Goal: Task Accomplishment & Management: Complete application form

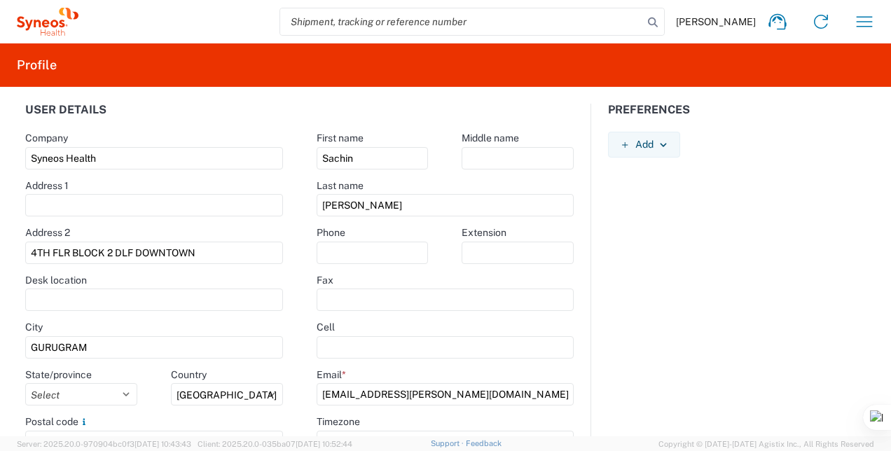
select select "IN"
click at [855, 27] on icon "button" at bounding box center [865, 22] width 22 height 22
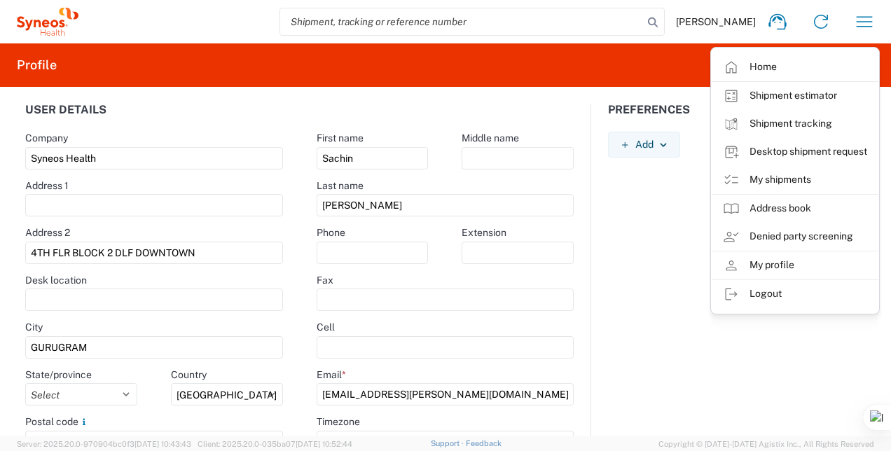
click at [804, 60] on link "Home" at bounding box center [795, 67] width 167 height 28
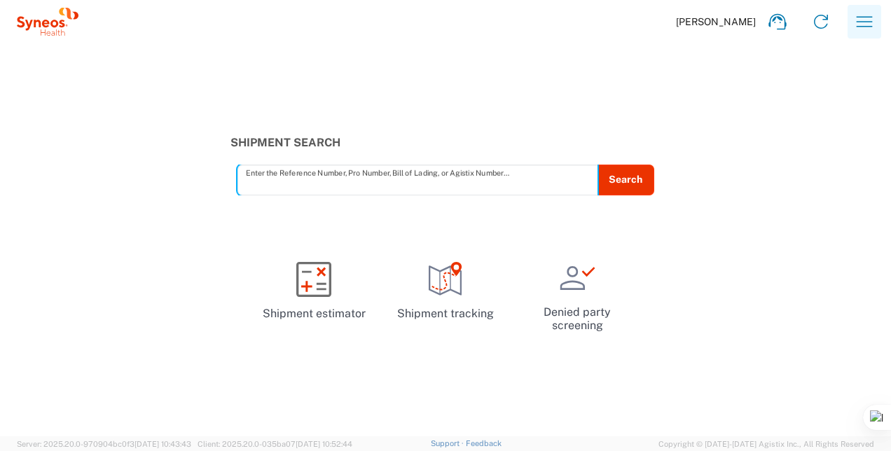
click at [852, 25] on button "button" at bounding box center [865, 22] width 34 height 34
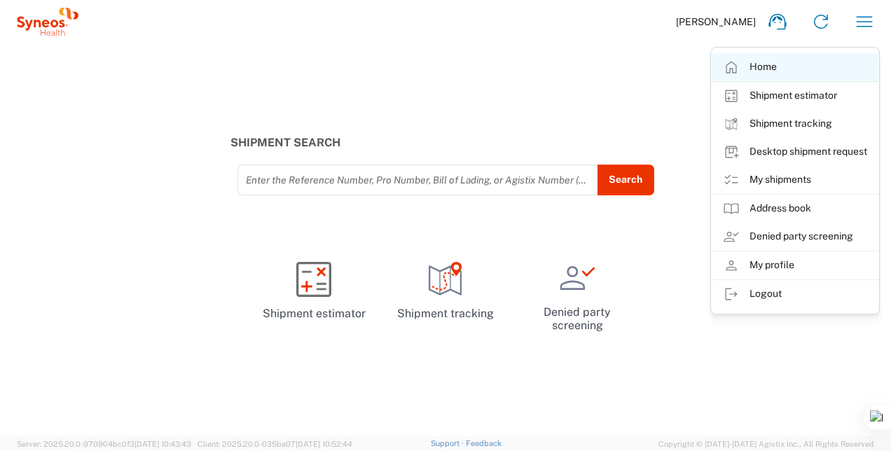
click at [757, 67] on link "Home" at bounding box center [795, 67] width 167 height 28
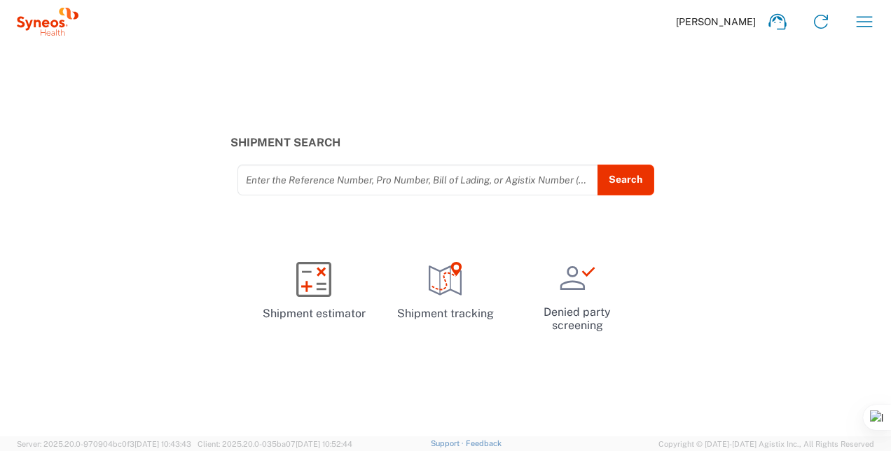
click at [50, 28] on icon at bounding box center [48, 22] width 62 height 28
click at [737, 21] on span "Sachin Thawkar" at bounding box center [716, 21] width 80 height 13
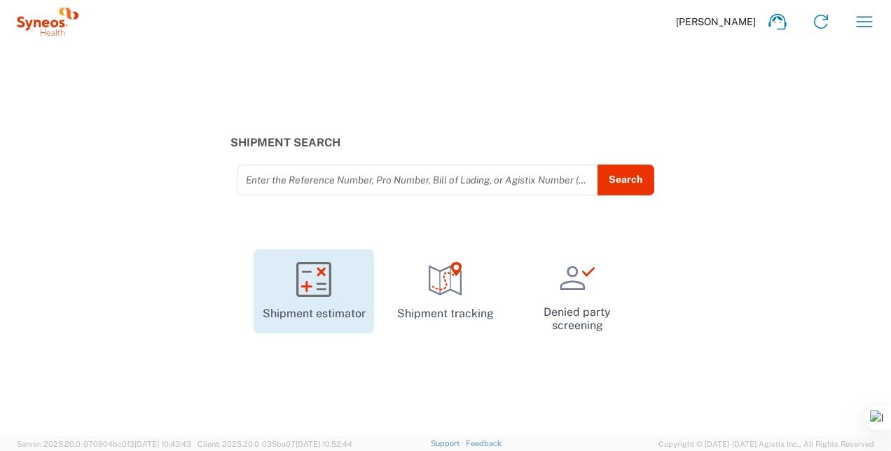
click at [337, 306] on link "Shipment estimator" at bounding box center [314, 292] width 121 height 84
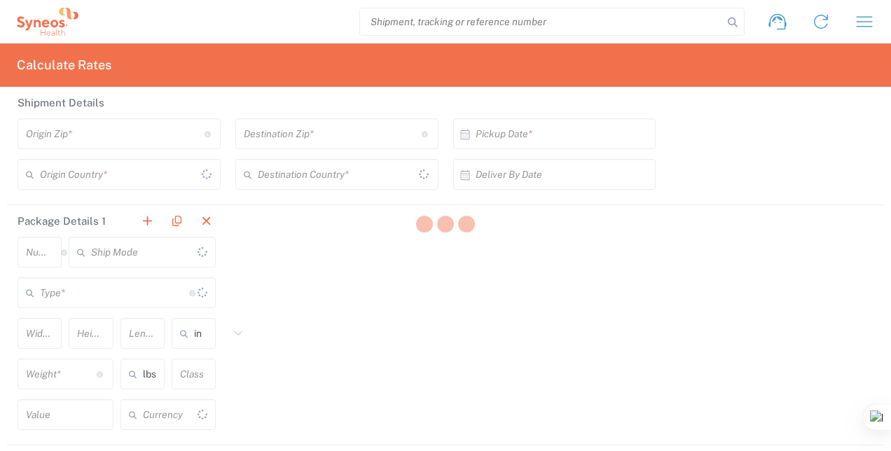
type input "US Dollar"
type input "[GEOGRAPHIC_DATA]"
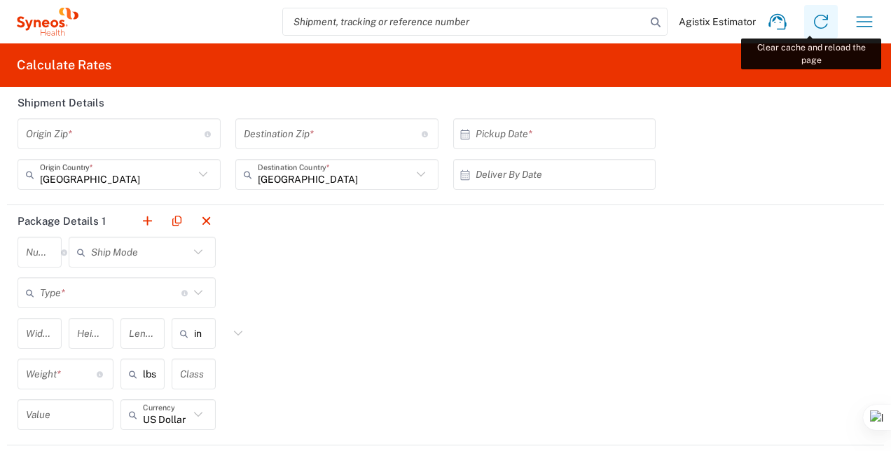
click at [805, 24] on link at bounding box center [822, 22] width 34 height 34
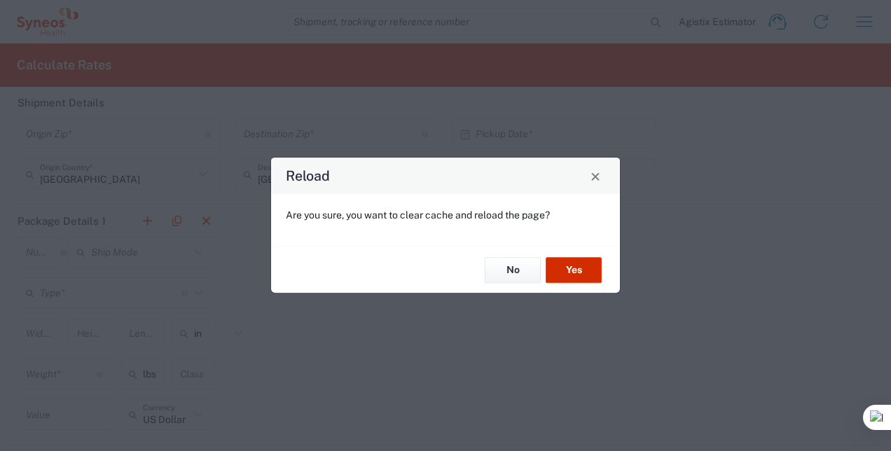
click at [566, 267] on button "Yes" at bounding box center [574, 270] width 56 height 26
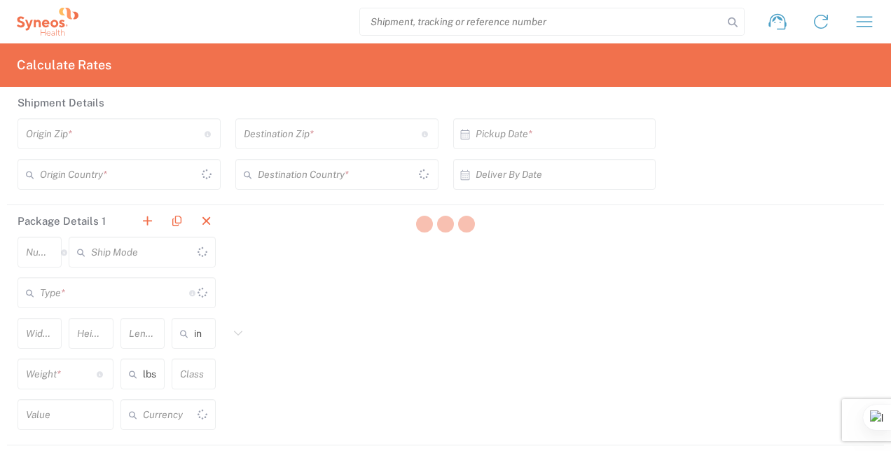
type input "US Dollar"
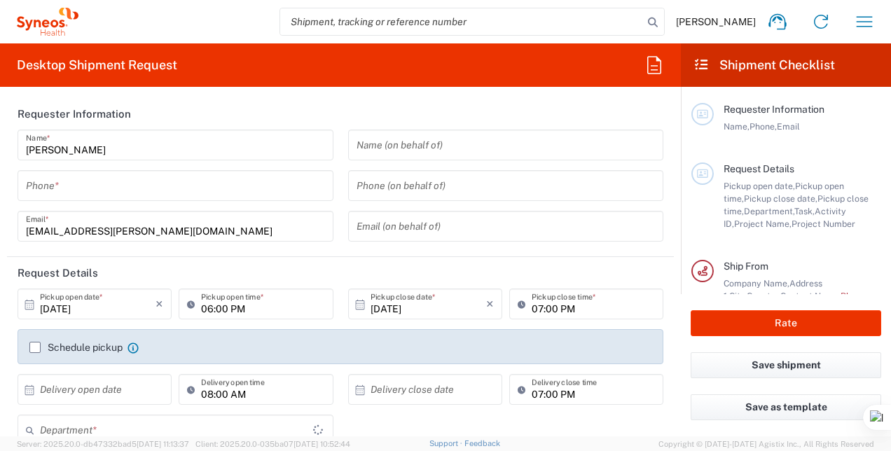
type input "3243"
type input "[GEOGRAPHIC_DATA]"
type input "Syneos Health India Private Limited"
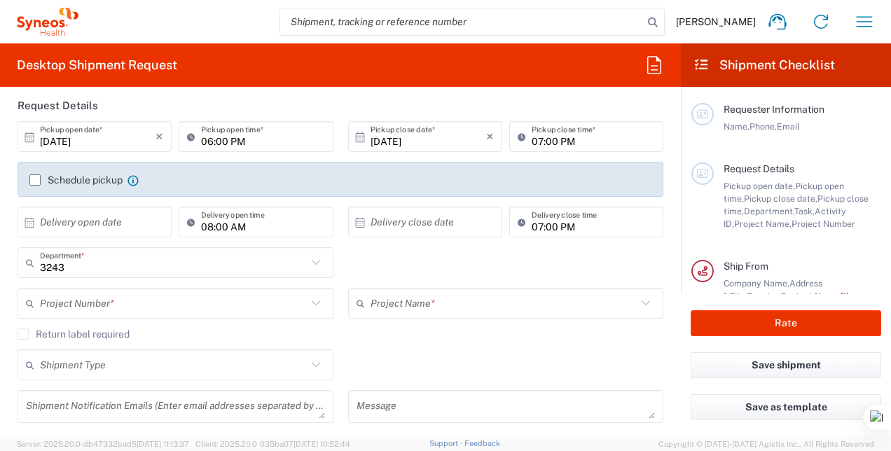
scroll to position [210, 0]
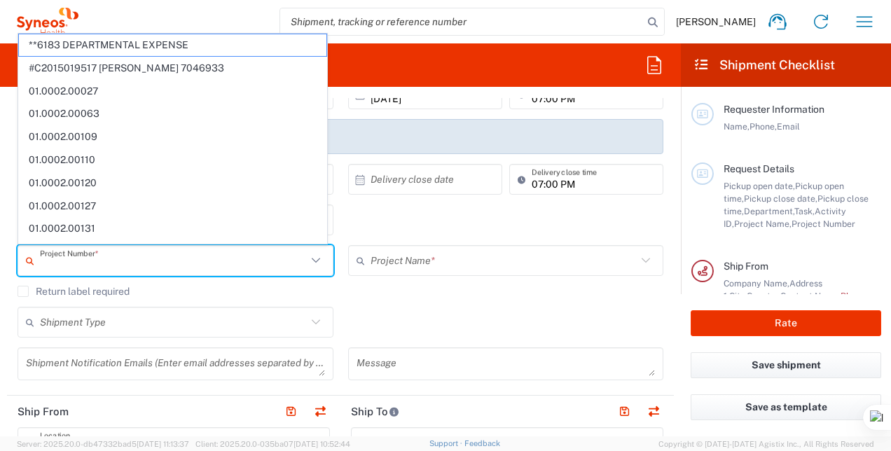
click at [90, 261] on input "text" at bounding box center [173, 261] width 267 height 25
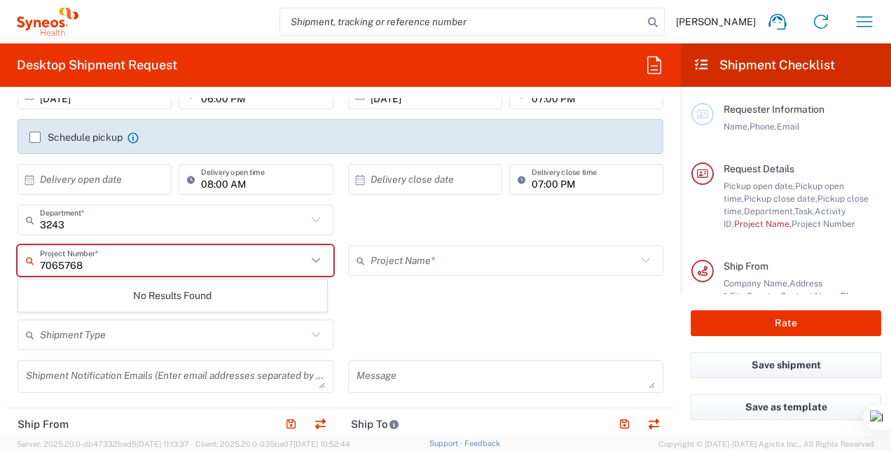
scroll to position [140, 0]
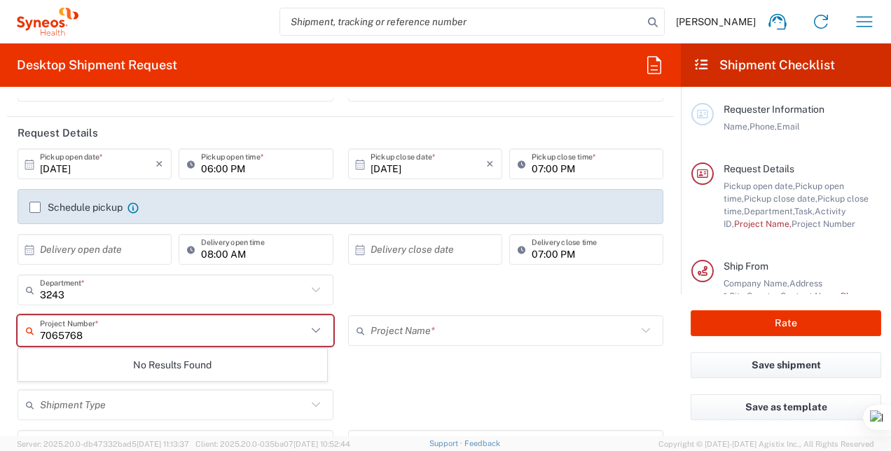
click at [175, 341] on input "7065768" at bounding box center [173, 331] width 267 height 25
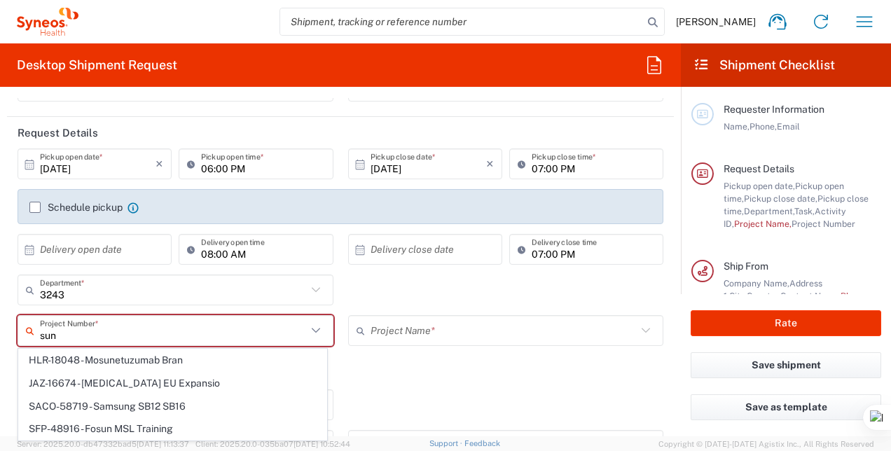
type input "sun"
click at [513, 373] on agx-checkbox-control "Return label required" at bounding box center [341, 374] width 646 height 11
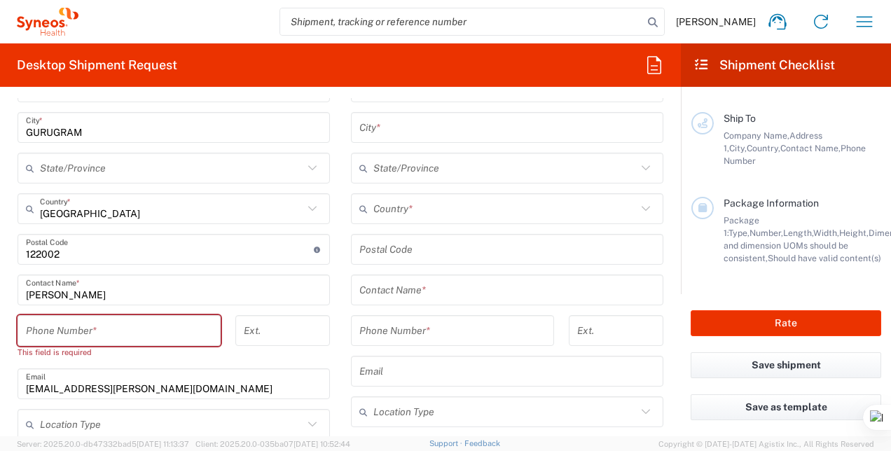
scroll to position [350, 0]
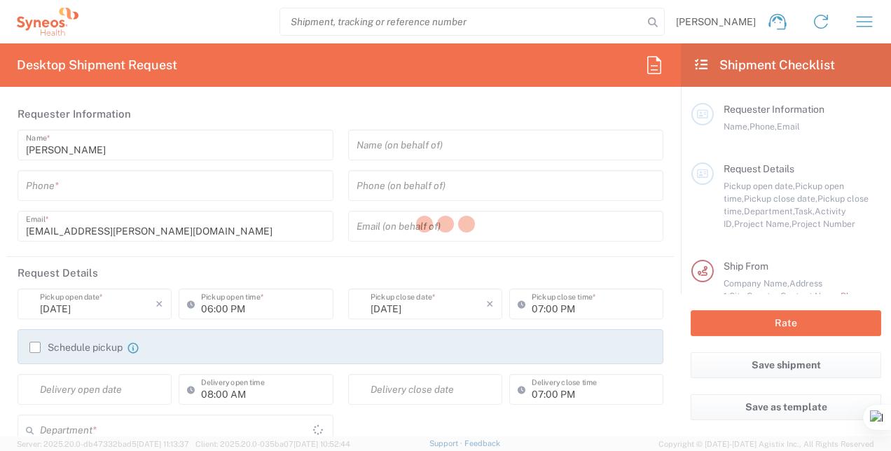
type input "3243"
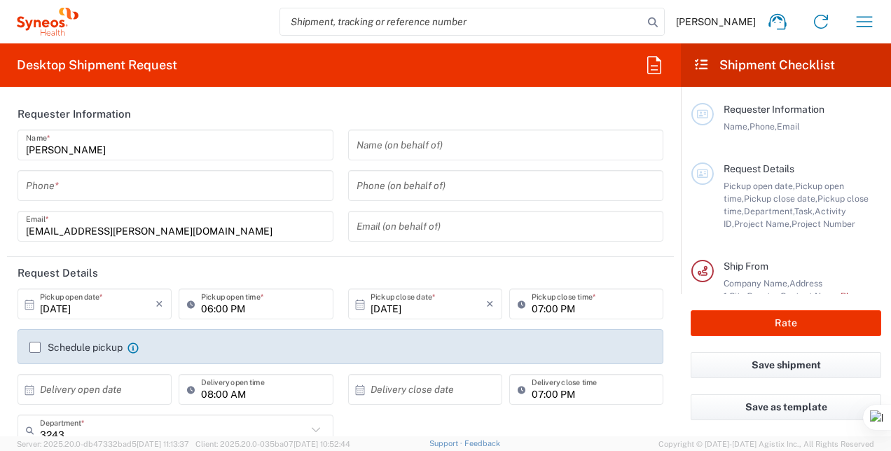
type input "India"
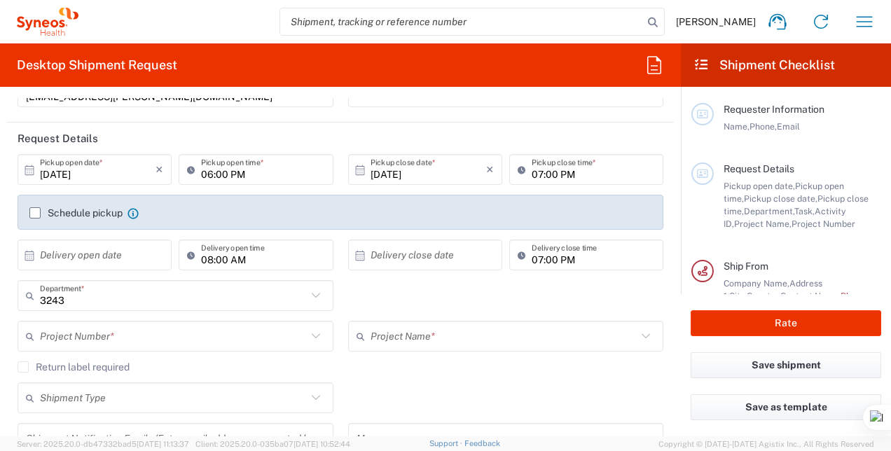
scroll to position [140, 0]
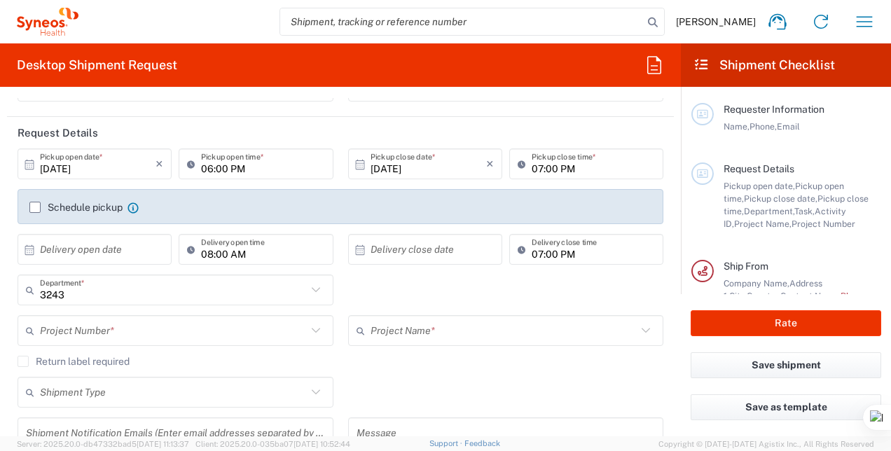
type input "Syneos Health India Private Limited"
click at [89, 327] on input "text" at bounding box center [173, 331] width 267 height 25
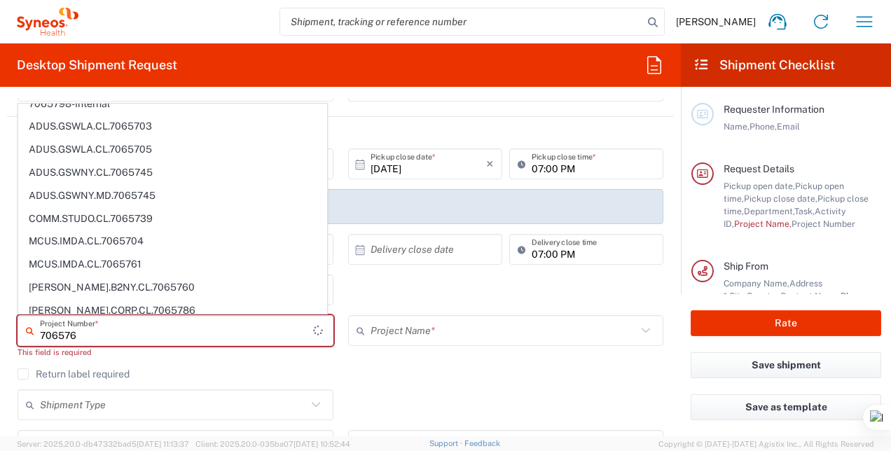
scroll to position [0, 0]
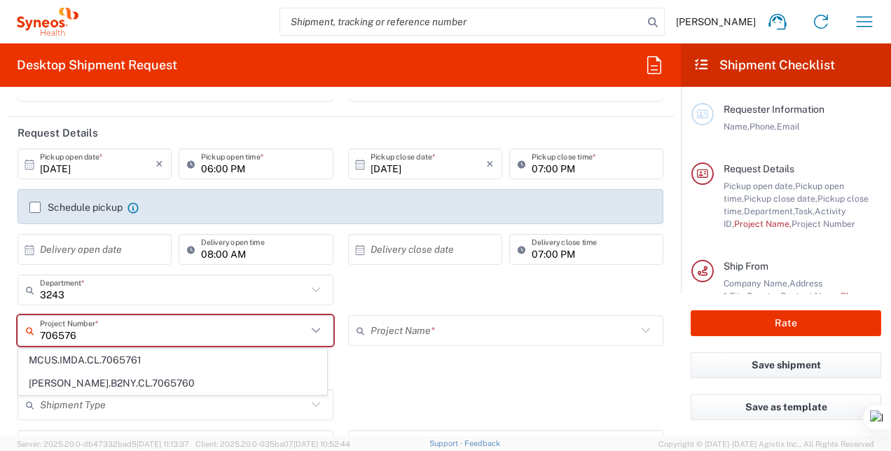
type input "706576"
